Goal: Transaction & Acquisition: Purchase product/service

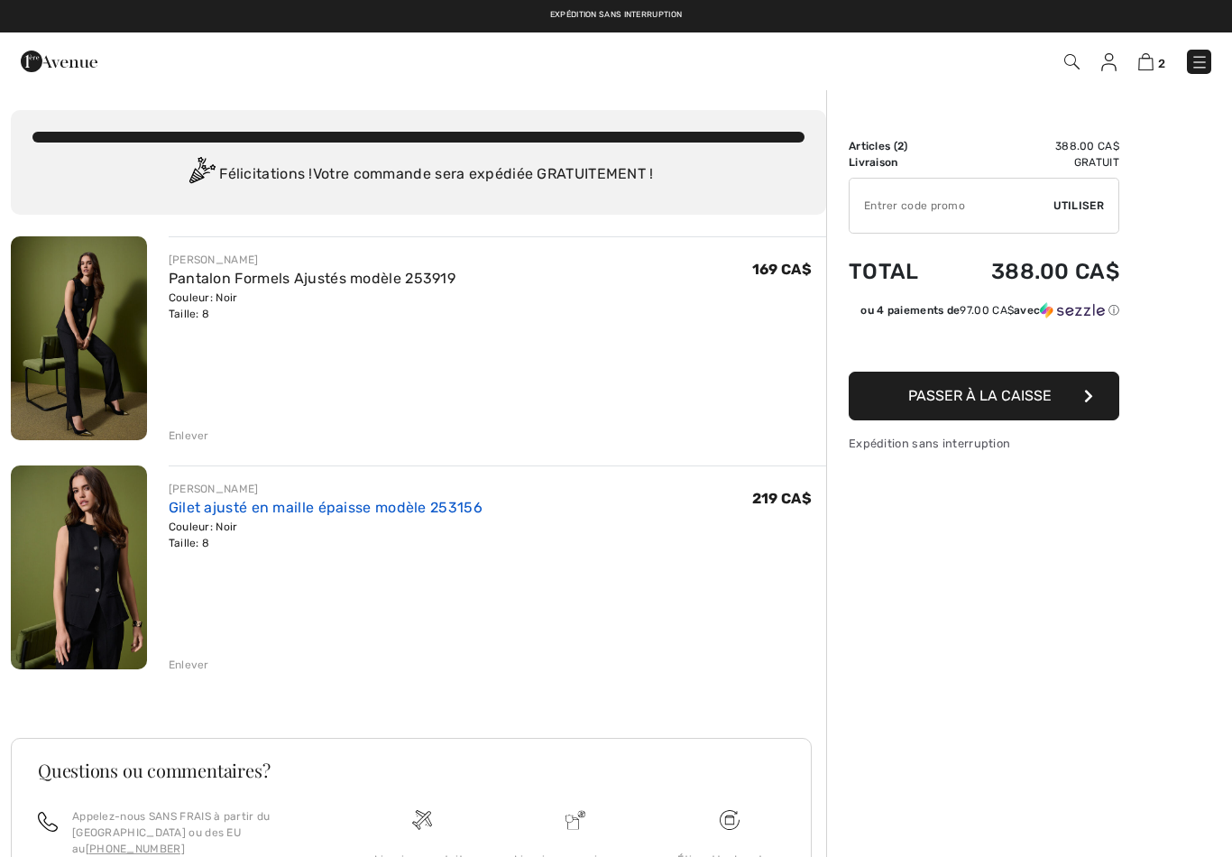
click at [352, 515] on link "Gilet ajusté en maille épaisse modèle 253156" at bounding box center [326, 507] width 314 height 17
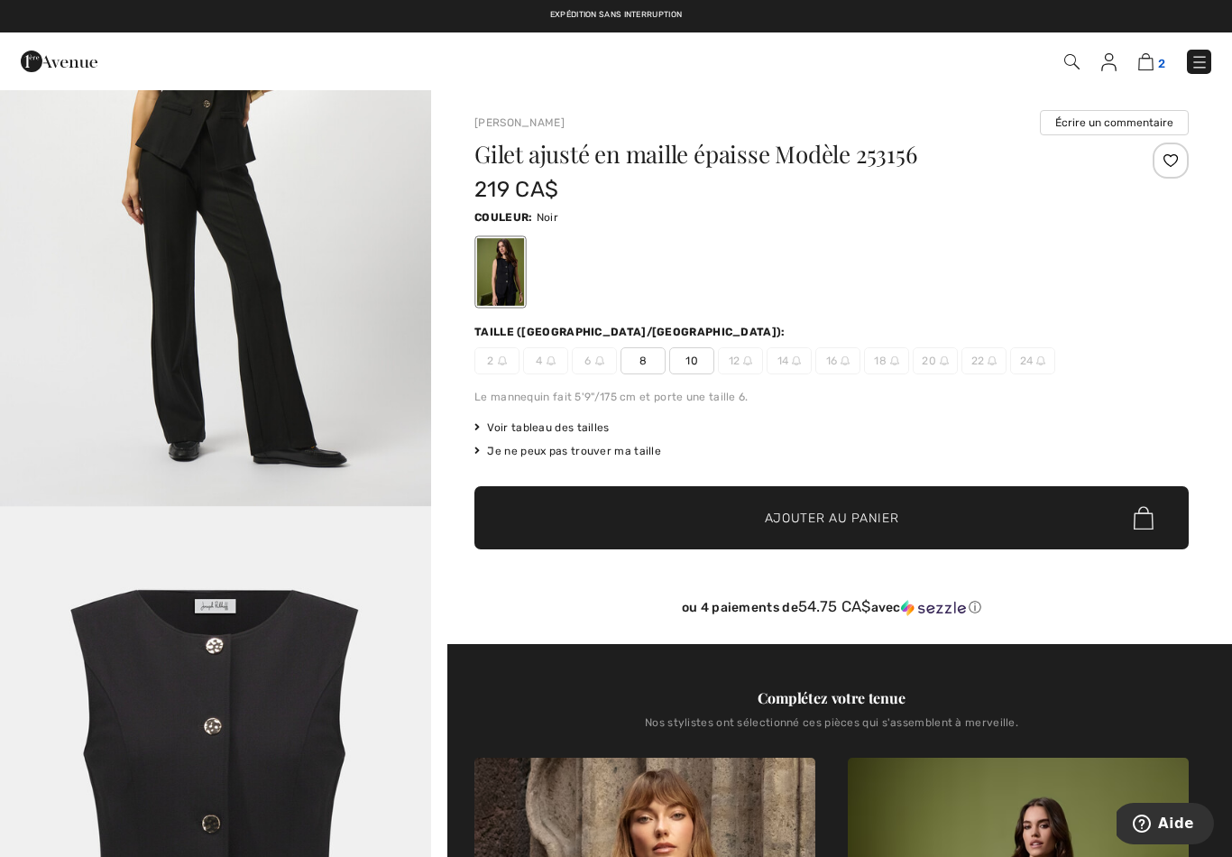
click at [1148, 70] on img at bounding box center [1145, 61] width 15 height 17
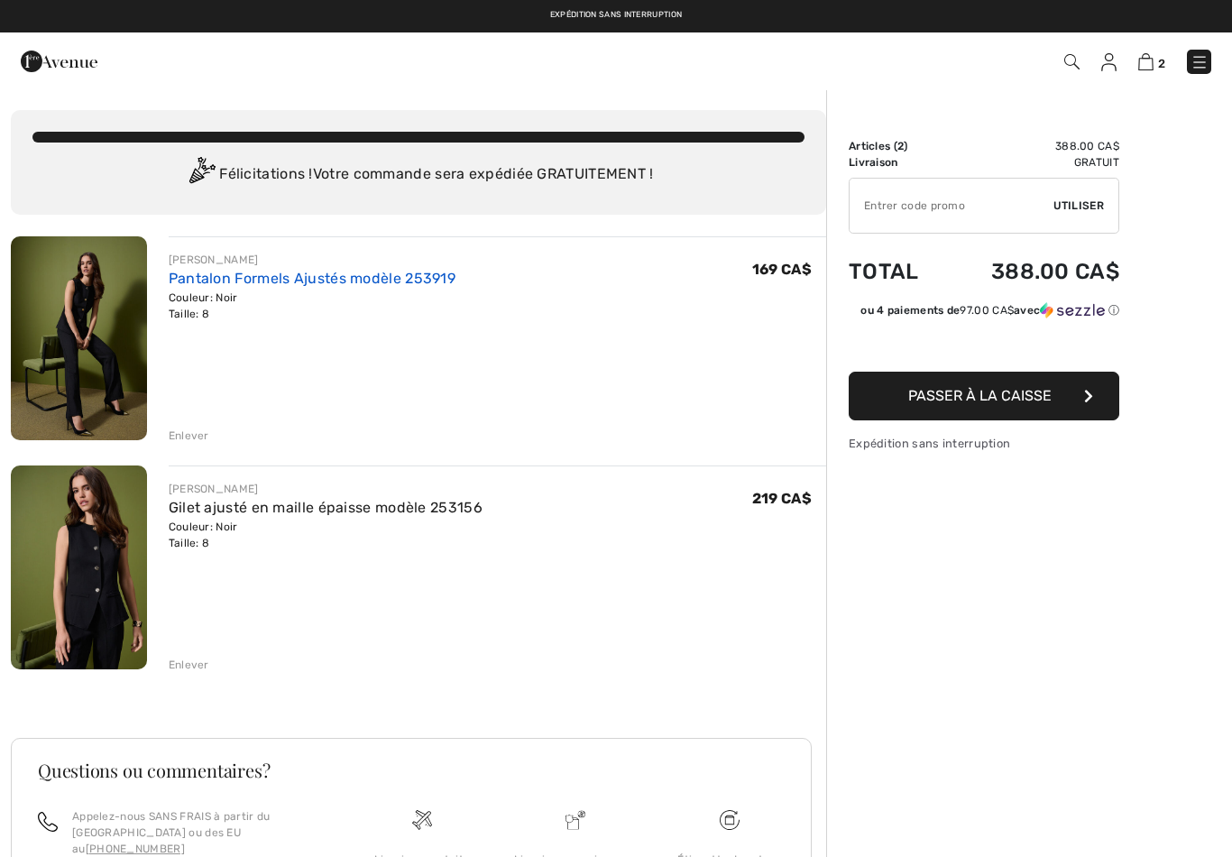
click at [353, 270] on link "Pantalon Formels Ajustés modèle 253919" at bounding box center [312, 278] width 287 height 17
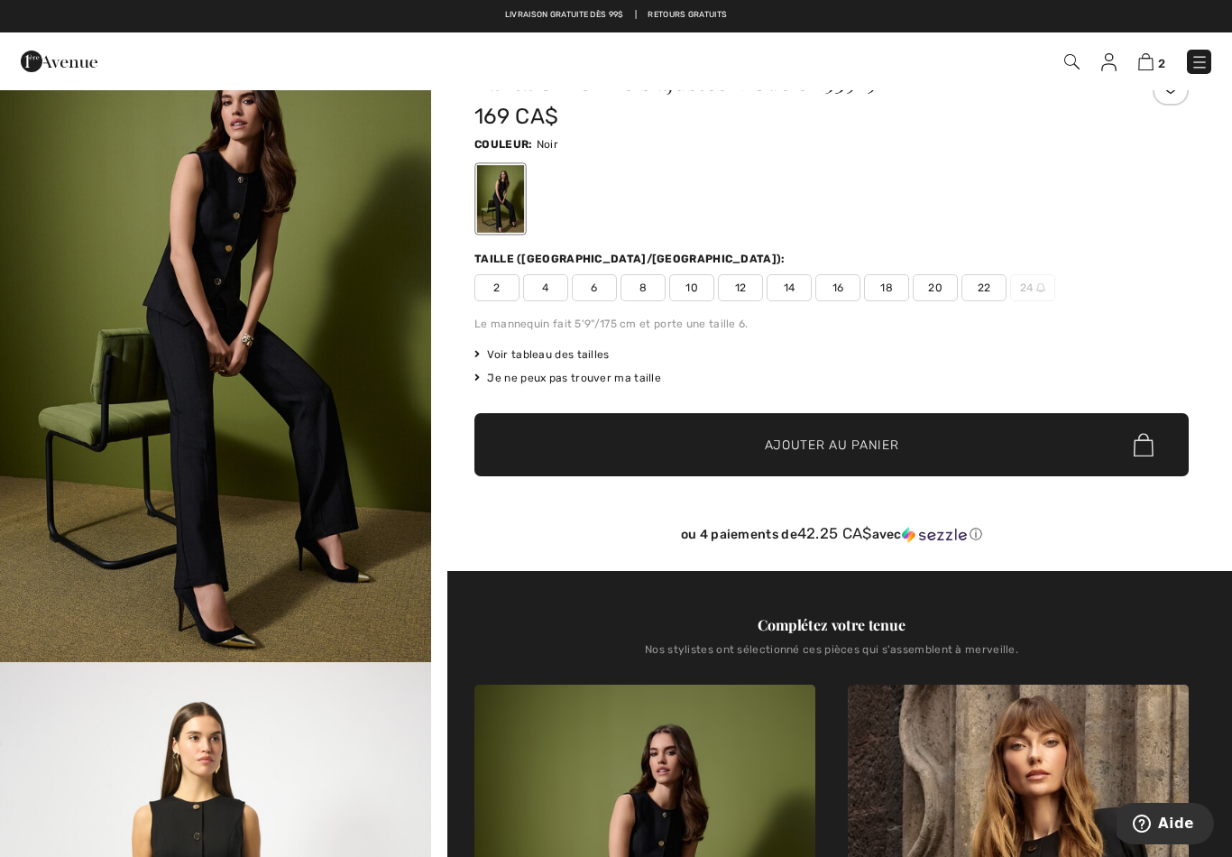
scroll to position [74, 0]
